Goal: Task Accomplishment & Management: Use online tool/utility

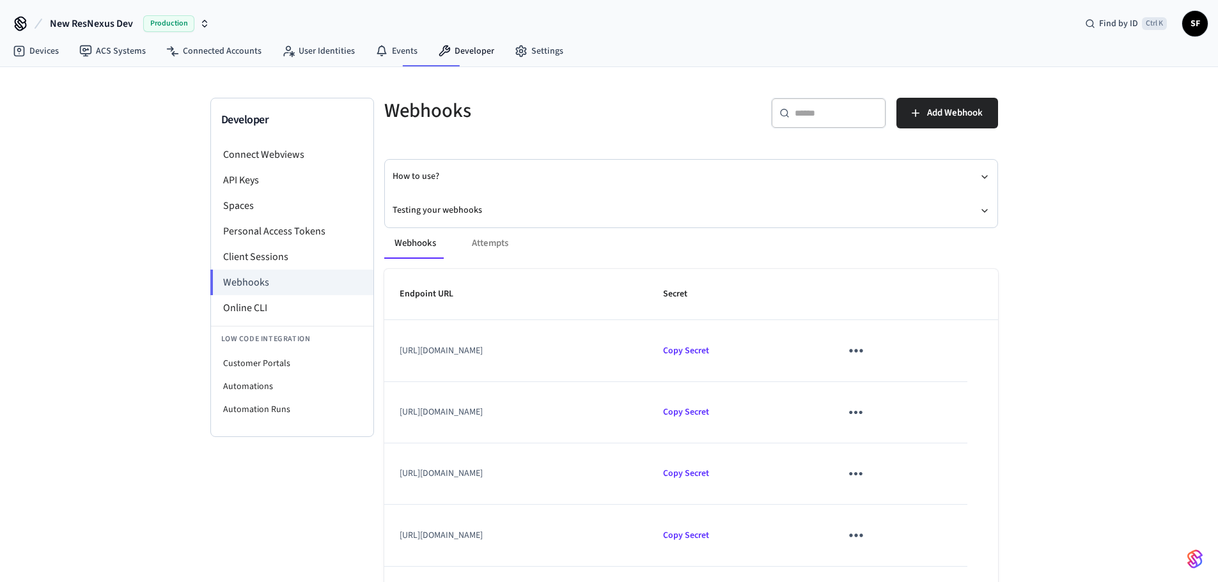
scroll to position [92, 0]
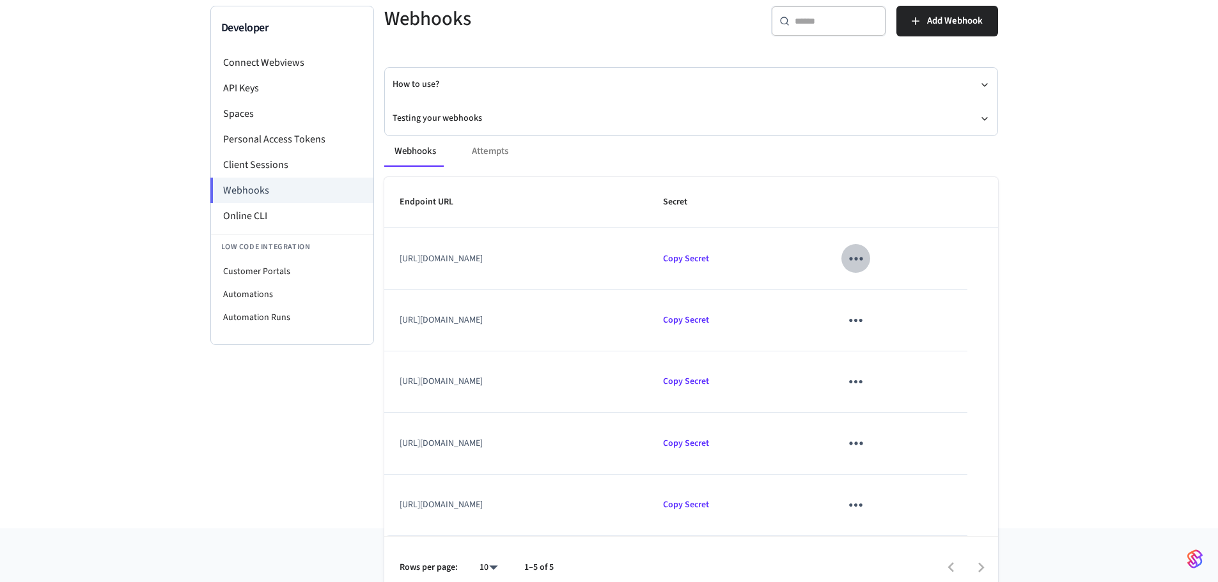
click at [866, 249] on icon "sticky table" at bounding box center [856, 259] width 20 height 20
click at [960, 318] on li "Delete" at bounding box center [956, 320] width 61 height 34
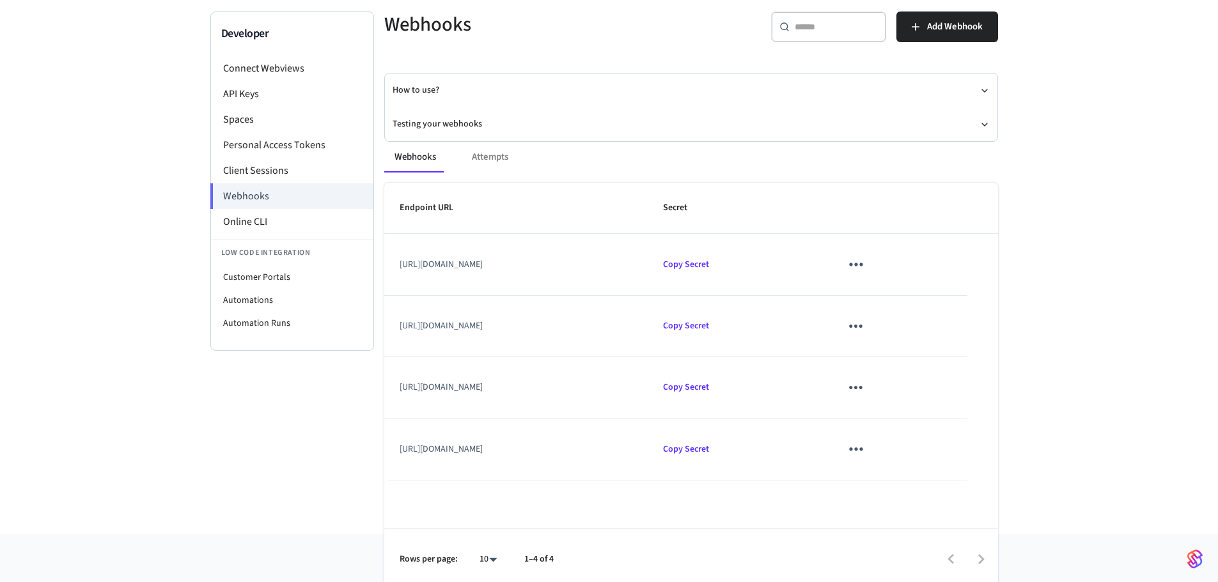
drag, startPoint x: 941, startPoint y: 265, endPoint x: 930, endPoint y: 258, distance: 12.6
click at [940, 265] on td "sticky table" at bounding box center [895, 264] width 141 height 61
click at [866, 256] on icon "sticky table" at bounding box center [856, 264] width 20 height 20
click at [952, 323] on li "Delete" at bounding box center [956, 326] width 61 height 34
drag, startPoint x: 449, startPoint y: 253, endPoint x: 791, endPoint y: 274, distance: 342.7
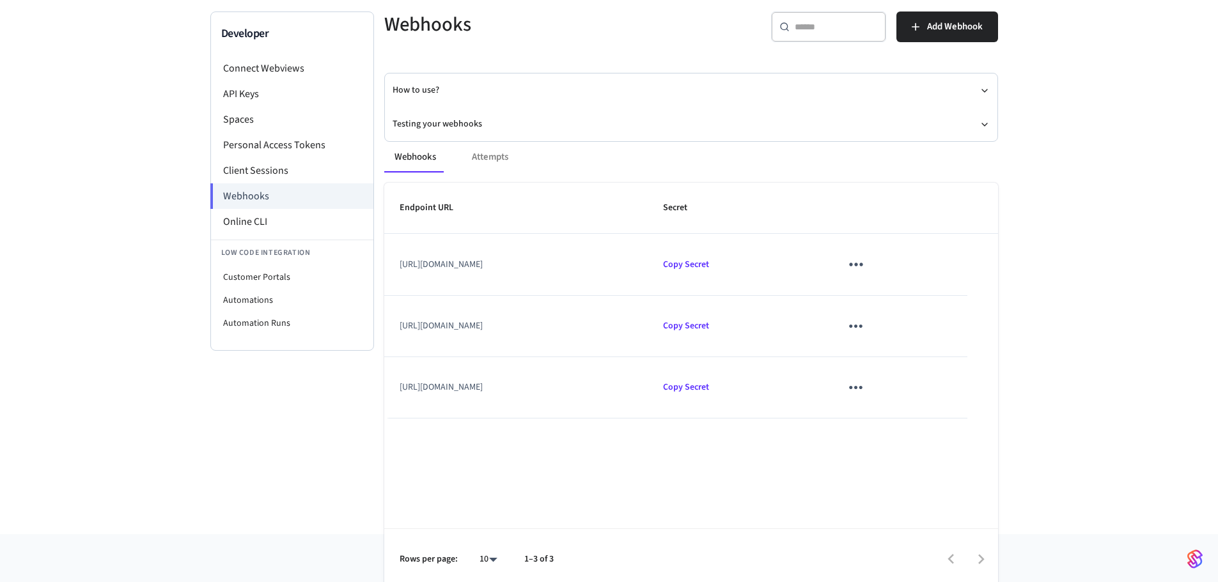
click at [648, 264] on td "[URL][DOMAIN_NAME]" at bounding box center [516, 264] width 264 height 61
click at [648, 325] on td "[URL][DOMAIN_NAME]" at bounding box center [516, 326] width 264 height 61
drag, startPoint x: 730, startPoint y: 313, endPoint x: 745, endPoint y: 321, distance: 16.9
click at [648, 321] on td "[URL][DOMAIN_NAME]" at bounding box center [516, 326] width 264 height 61
click at [866, 254] on icon "sticky table" at bounding box center [856, 264] width 20 height 20
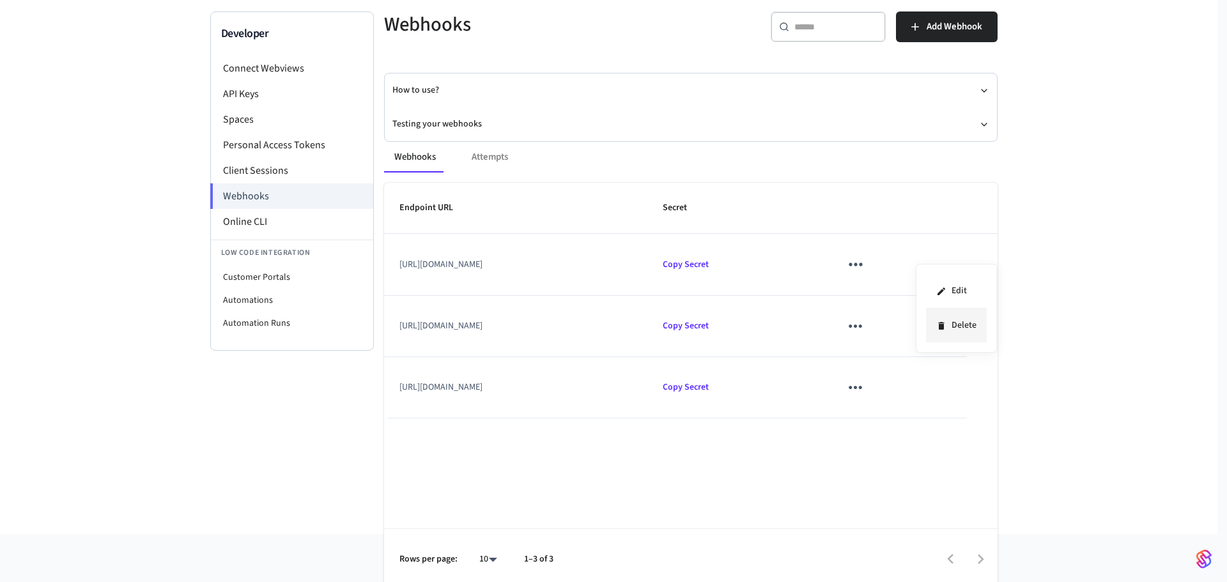
click at [961, 320] on li "Delete" at bounding box center [956, 326] width 61 height 34
click at [430, 116] on button "Testing your webhooks" at bounding box center [691, 124] width 597 height 34
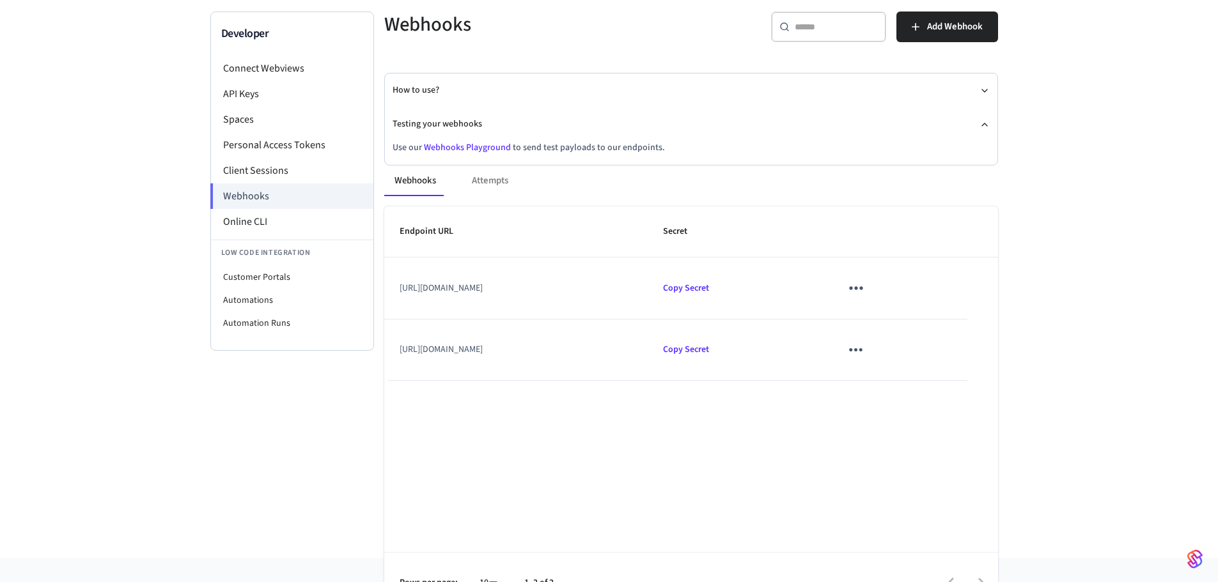
drag, startPoint x: 711, startPoint y: 270, endPoint x: 762, endPoint y: 286, distance: 53.6
click at [648, 291] on td "[URL][DOMAIN_NAME]" at bounding box center [516, 288] width 264 height 61
drag, startPoint x: 753, startPoint y: 278, endPoint x: 768, endPoint y: 278, distance: 15.3
click at [648, 278] on td "[URL][DOMAIN_NAME]" at bounding box center [516, 288] width 264 height 61
click at [866, 278] on icon "sticky table" at bounding box center [856, 288] width 20 height 20
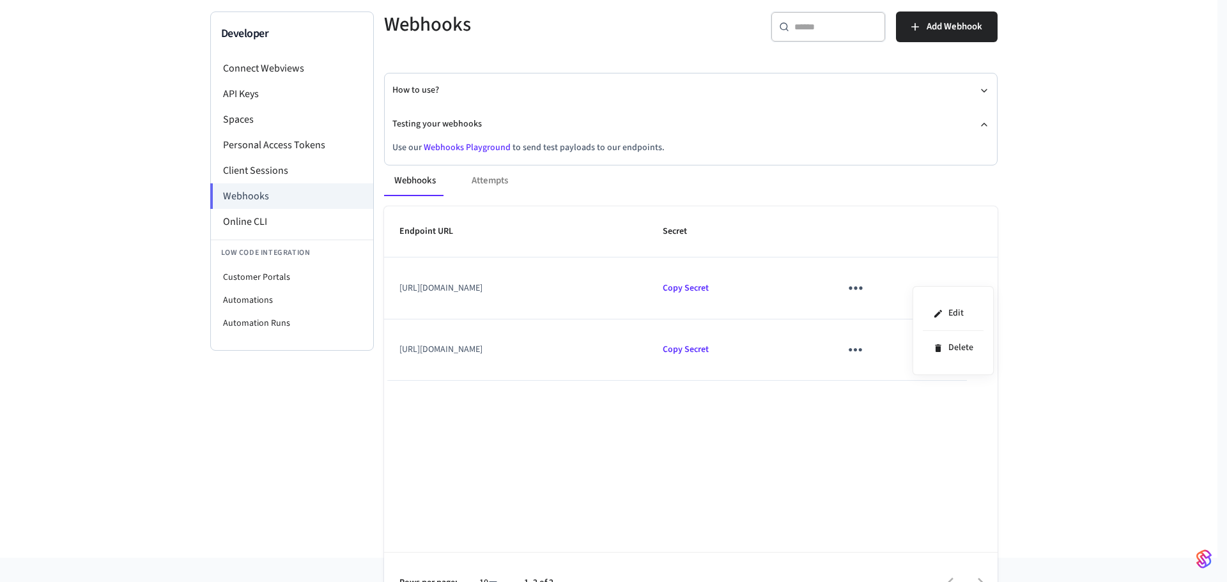
click at [471, 167] on div at bounding box center [613, 291] width 1227 height 582
click at [477, 168] on div "Webhooks Attempts" at bounding box center [691, 181] width 614 height 31
click at [474, 173] on div "Webhooks Attempts" at bounding box center [691, 181] width 614 height 31
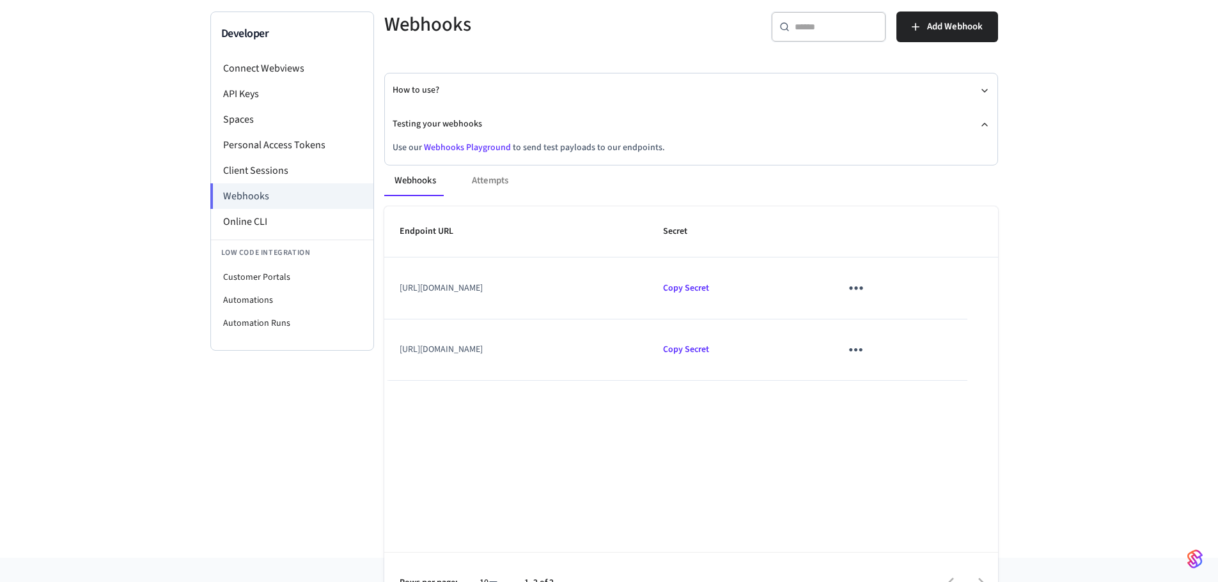
click at [866, 278] on icon "sticky table" at bounding box center [856, 288] width 20 height 20
click at [768, 346] on div at bounding box center [613, 291] width 1227 height 582
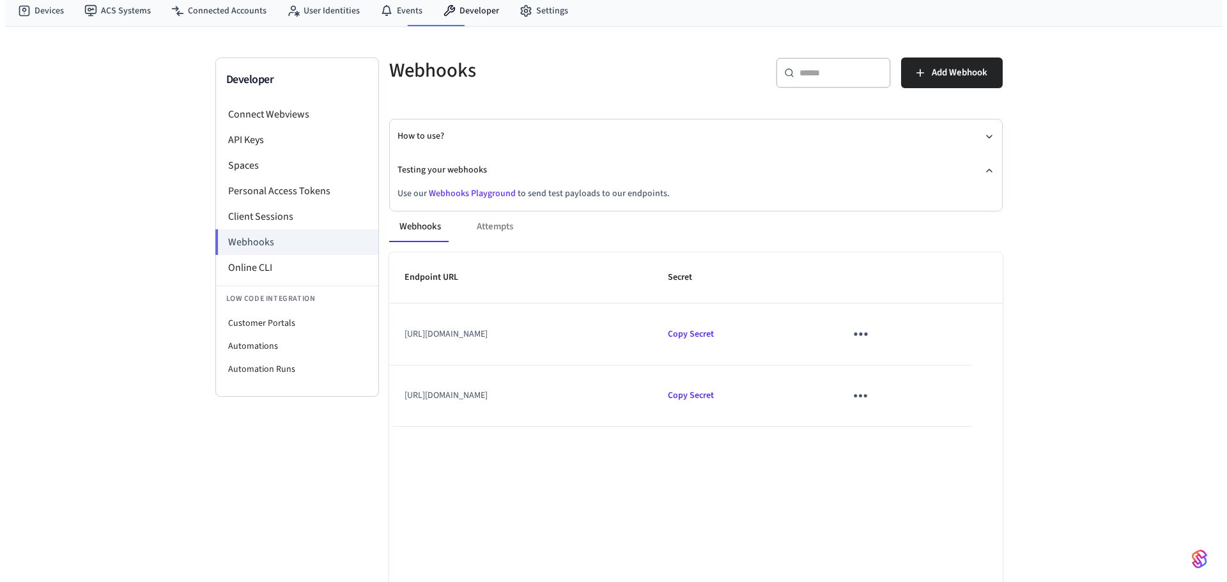
scroll to position [0, 0]
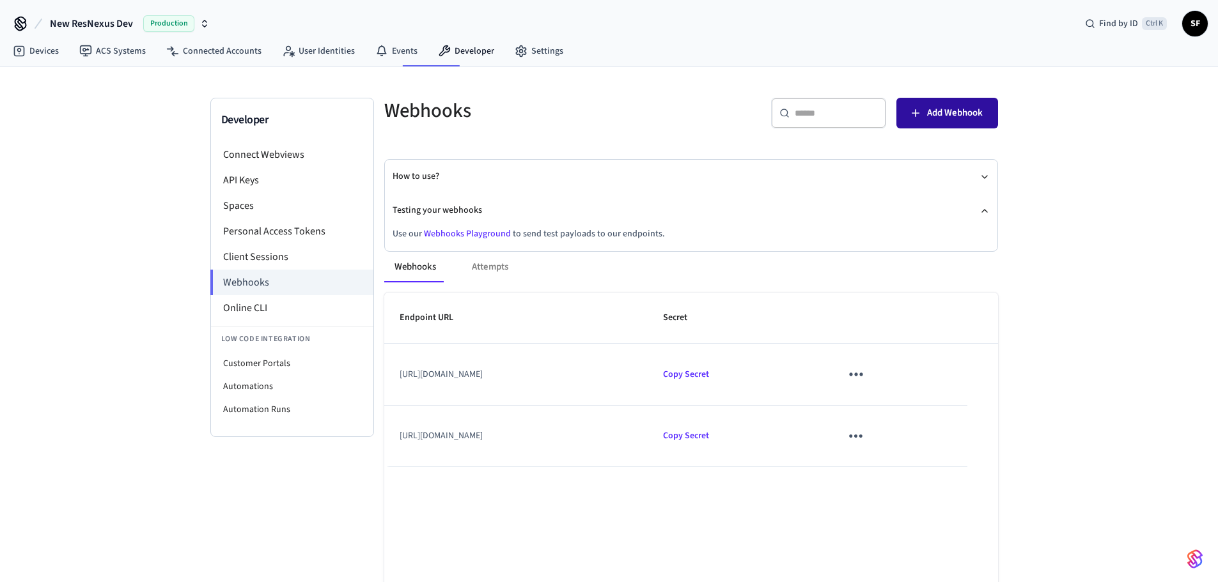
click at [965, 105] on span "Add Webhook" at bounding box center [955, 113] width 56 height 17
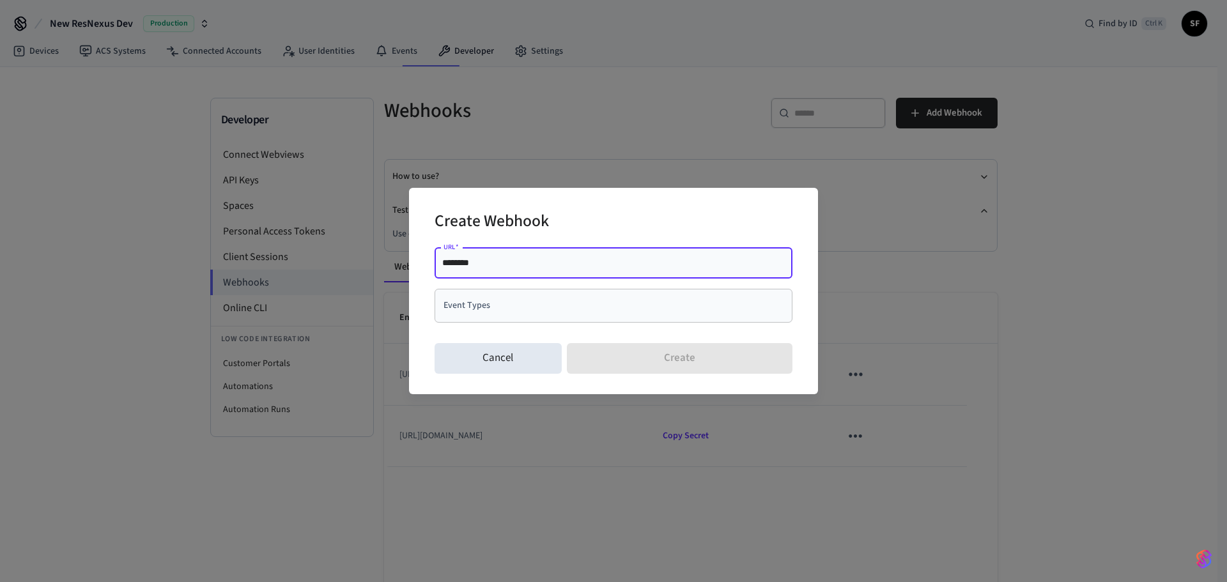
click at [471, 304] on input "Event Types" at bounding box center [603, 306] width 327 height 22
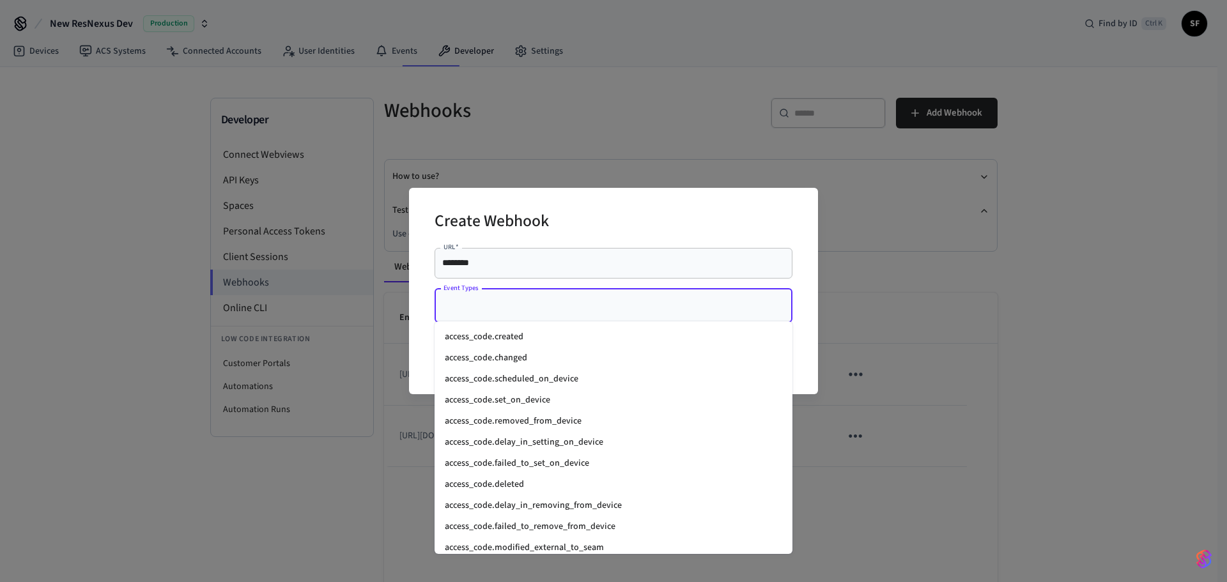
click at [917, 296] on div "Create Webhook URL   * ******** URL   * Event Types Event Types Cancel Create" at bounding box center [613, 291] width 1227 height 582
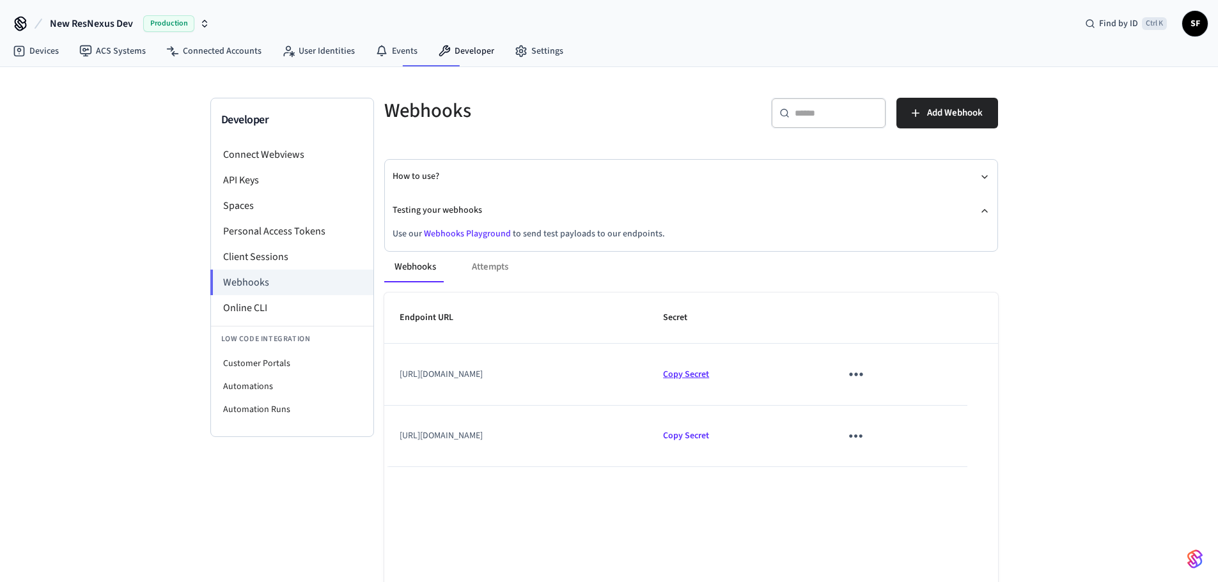
click at [709, 368] on span "Copy Secret" at bounding box center [686, 374] width 46 height 13
click at [709, 430] on span "Copy Secret" at bounding box center [686, 436] width 46 height 13
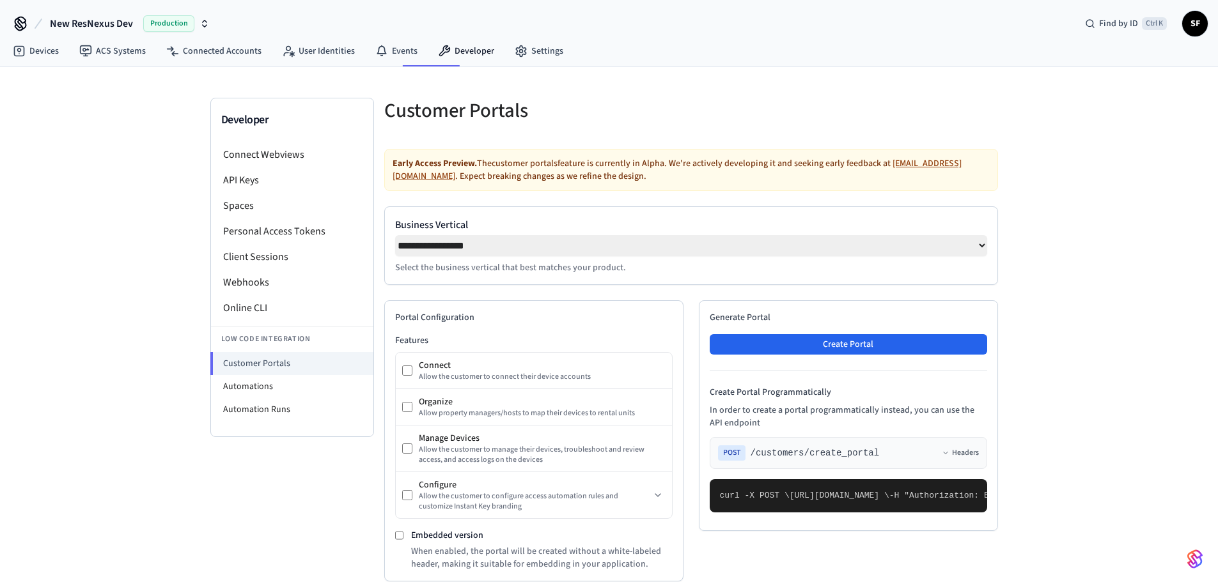
select select "**********"
